Goal: Find specific page/section: Find specific page/section

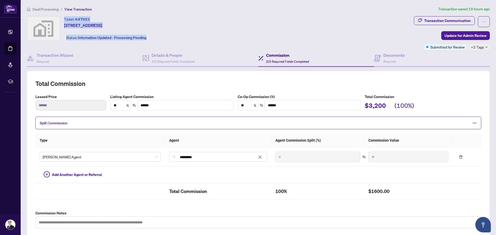
drag, startPoint x: 62, startPoint y: 17, endPoint x: 153, endPoint y: 40, distance: 94.1
click at [153, 40] on div "Ticket #: 47923 [STREET_ADDRESS] Status: Information Updated - Processing Pendi…" at bounding box center [219, 28] width 385 height 25
copy div "Ticket #: 47923 [STREET_ADDRESS] Status: Information Updated - Processing Pendi…"
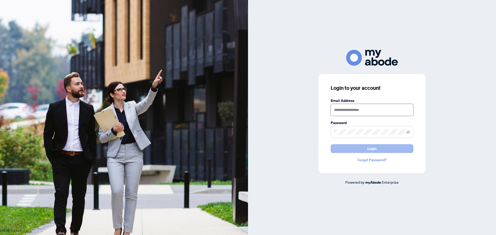
type input "**********"
click at [364, 150] on button "Login" at bounding box center [372, 148] width 83 height 9
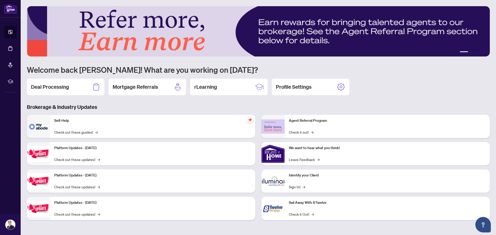
click at [94, 150] on p "Platform Updates - July 21, 2025" at bounding box center [152, 148] width 197 height 6
click at [80, 160] on link "Check out these updates! →" at bounding box center [77, 160] width 46 height 6
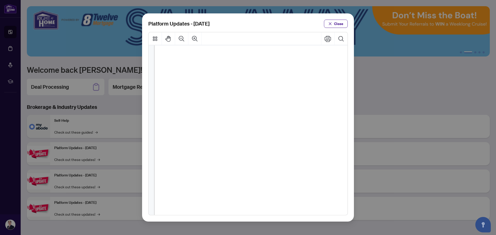
scroll to position [83, 0]
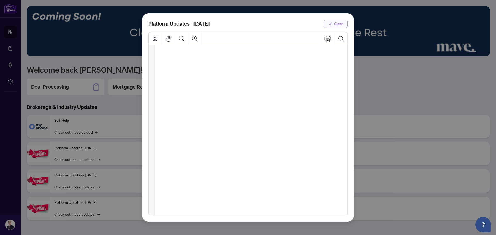
click at [337, 27] on span "Close" at bounding box center [338, 24] width 9 height 8
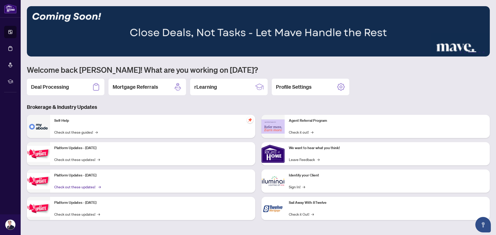
click at [72, 189] on link "Check out these updates! →" at bounding box center [77, 187] width 46 height 6
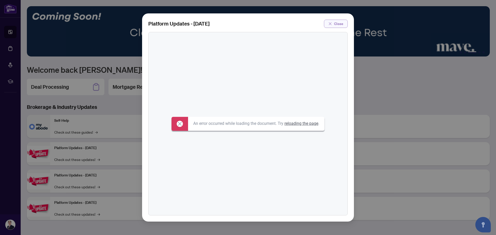
click at [337, 25] on span "Close" at bounding box center [338, 24] width 9 height 8
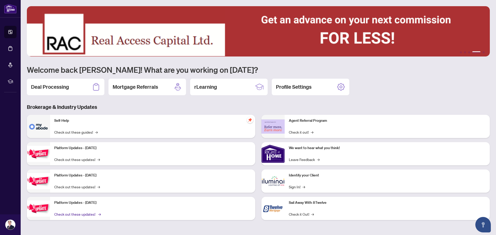
click at [81, 215] on link "Check out these updates! →" at bounding box center [77, 214] width 46 height 6
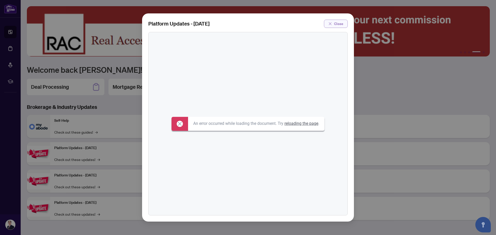
click at [340, 25] on span "Close" at bounding box center [338, 24] width 9 height 8
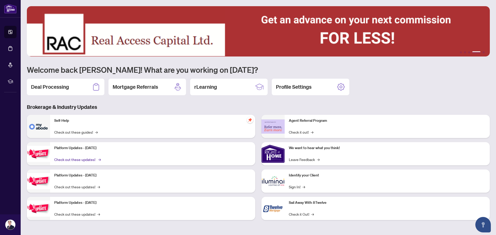
click at [74, 162] on link "Check out these updates! →" at bounding box center [77, 160] width 46 height 6
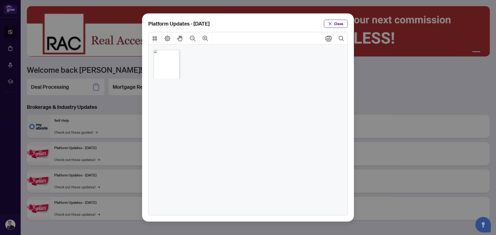
click at [171, 59] on span "What’s New in Your rHome Platform" at bounding box center [163, 58] width 16 height 1
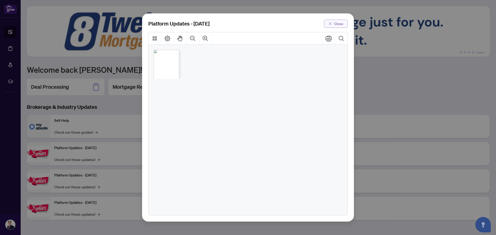
click at [334, 21] on span "Close" at bounding box center [338, 24] width 9 height 8
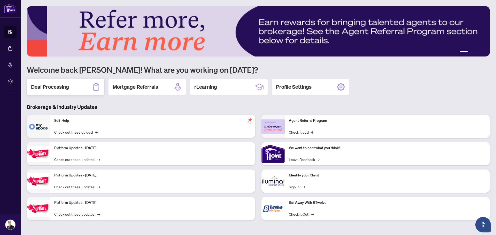
click at [54, 88] on h2 "Deal Processing" at bounding box center [50, 86] width 38 height 7
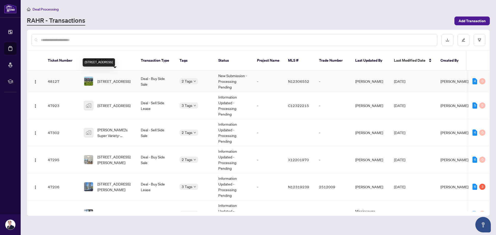
click at [115, 78] on span "30 Nine Mile Lane, Richmond Hill, Ontario L4C 5S6, Canada" at bounding box center [113, 81] width 33 height 6
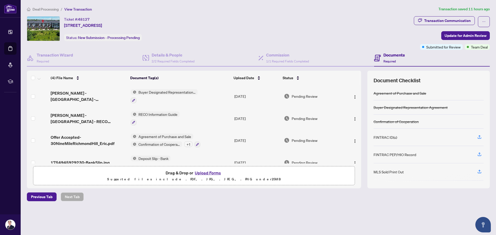
click at [241, 28] on div "Ticket #: 48127 30 Nine Mile Lane, Richmond Hill, Ontario L4C 5S6, Canada Statu…" at bounding box center [219, 28] width 385 height 25
